Goal: Task Accomplishment & Management: Complete application form

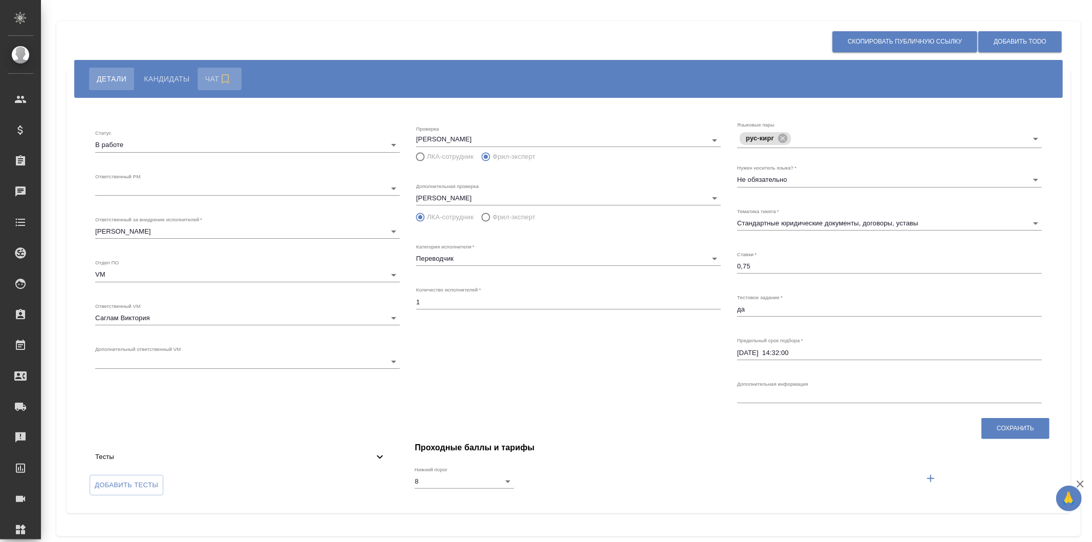
click at [206, 78] on span "Чат" at bounding box center [219, 79] width 29 height 12
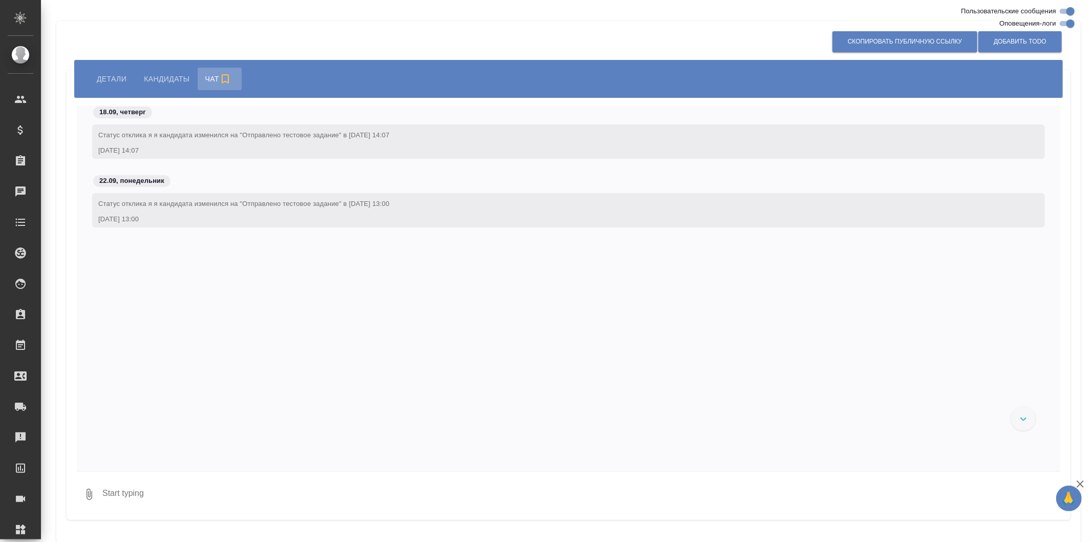
click at [112, 80] on span "Детали" at bounding box center [112, 79] width 30 height 12
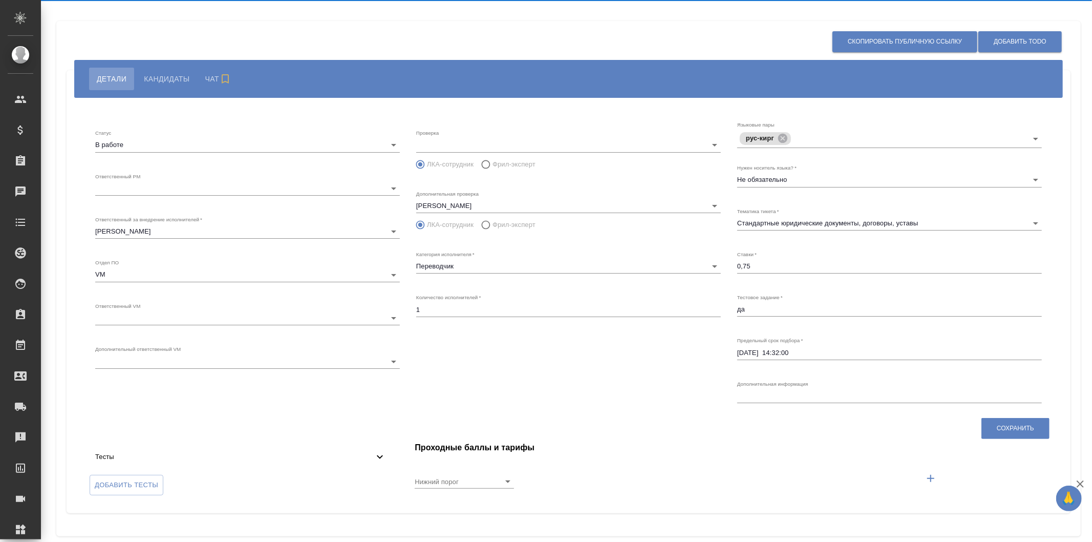
radio input "false"
radio input "true"
type input "8"
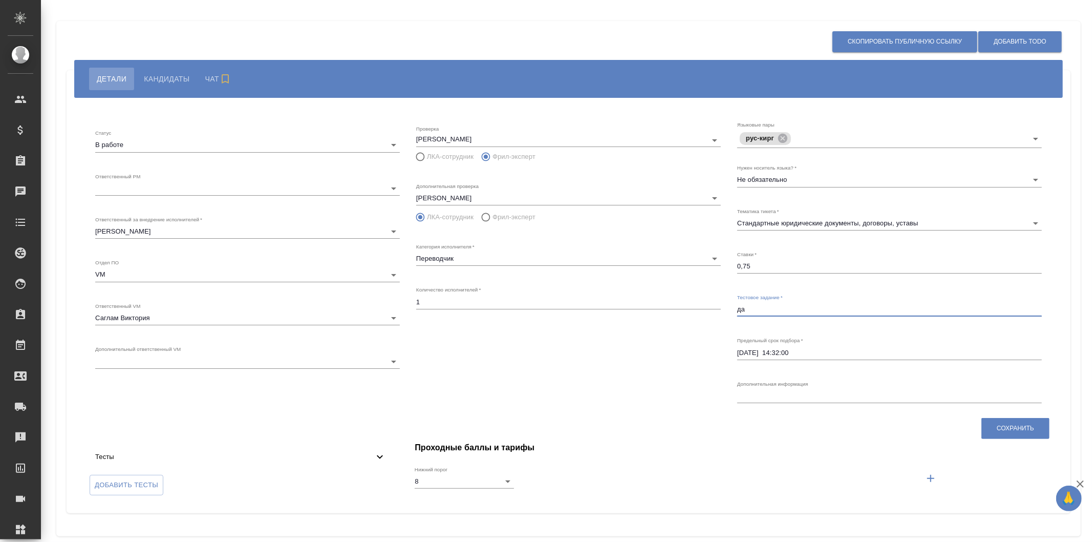
click at [751, 308] on textarea "да" at bounding box center [889, 309] width 305 height 8
click at [925, 479] on icon "button" at bounding box center [930, 478] width 12 height 12
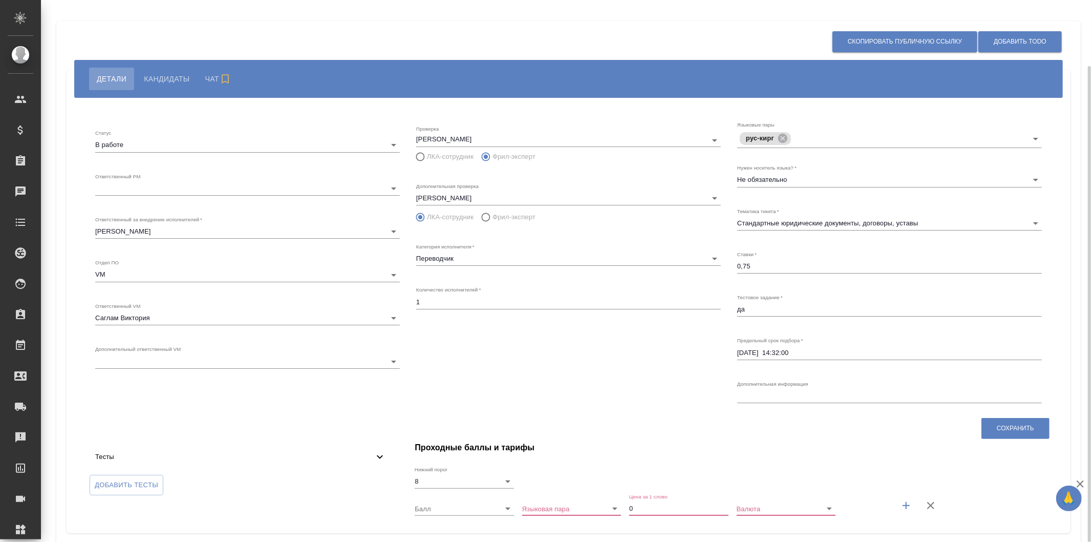
scroll to position [34, 0]
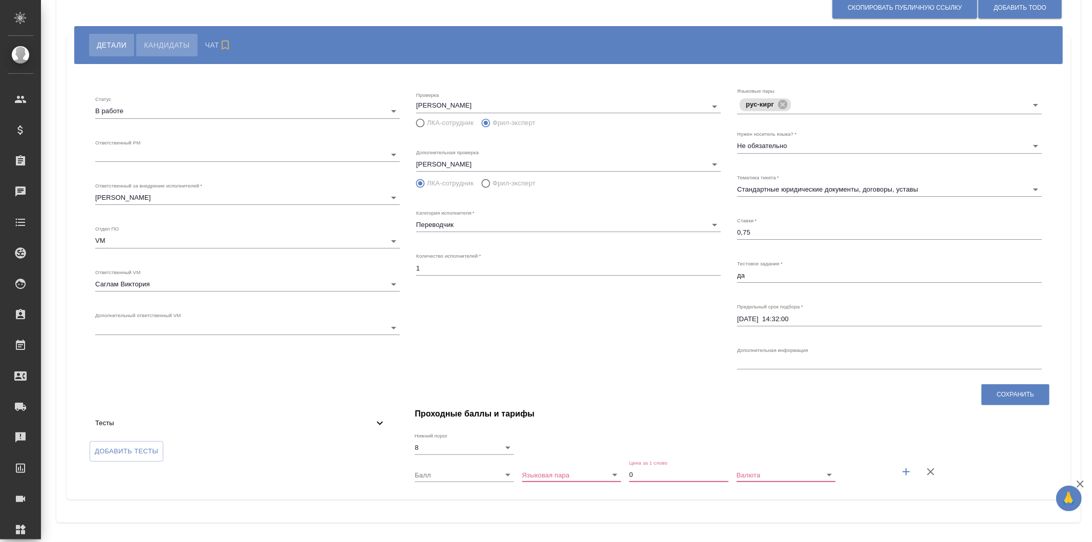
click at [187, 42] on span "Кандидаты" at bounding box center [167, 45] width 46 height 12
